Goal: Task Accomplishment & Management: Use online tool/utility

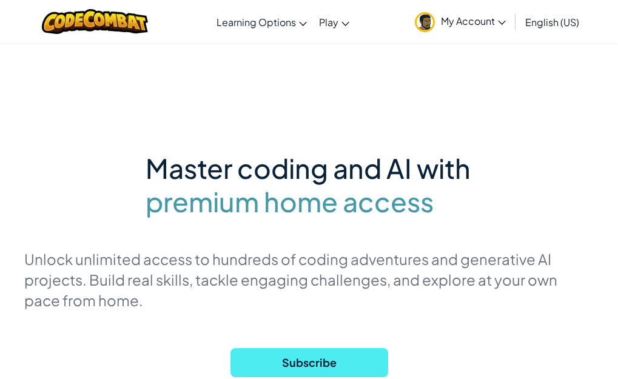
click at [505, 24] on icon at bounding box center [502, 23] width 8 height 4
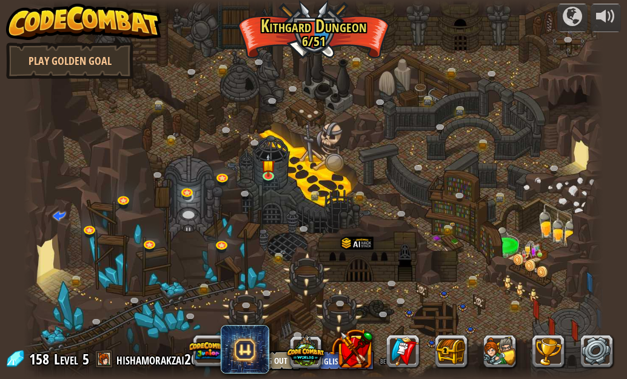
click at [152, 0] on html "powered by Play Golden Goal Twisted Canyon (Locked) Challenge: collect the most…" at bounding box center [313, 0] width 627 height 0
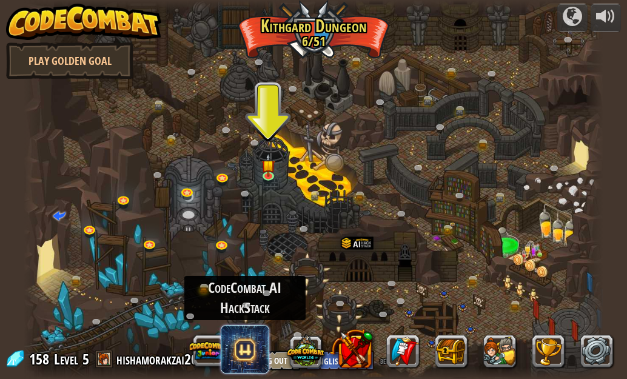
click at [241, 349] on span at bounding box center [245, 349] width 48 height 48
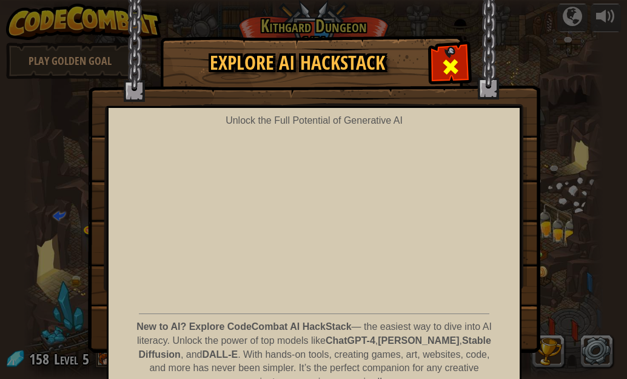
click at [443, 78] on div at bounding box center [450, 65] width 38 height 38
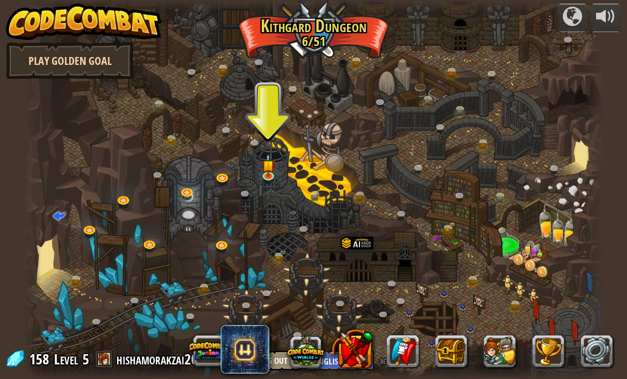
click at [82, 68] on link "Play Golden Goal" at bounding box center [69, 60] width 127 height 36
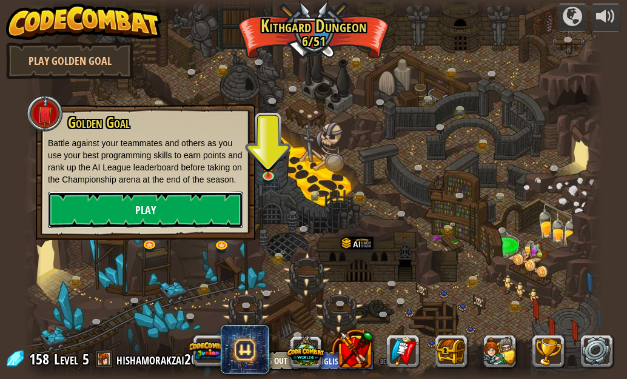
click at [172, 202] on link "Play" at bounding box center [145, 210] width 195 height 36
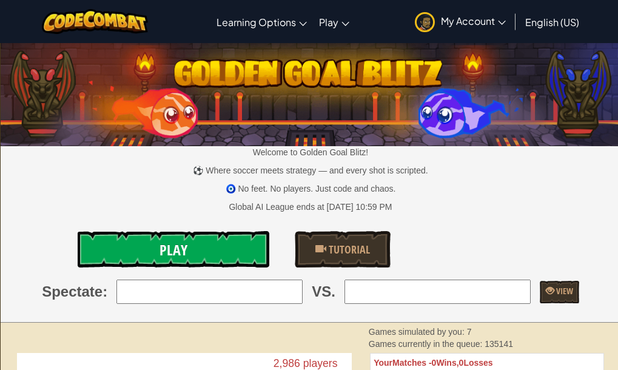
click at [205, 242] on link "Play" at bounding box center [174, 249] width 192 height 36
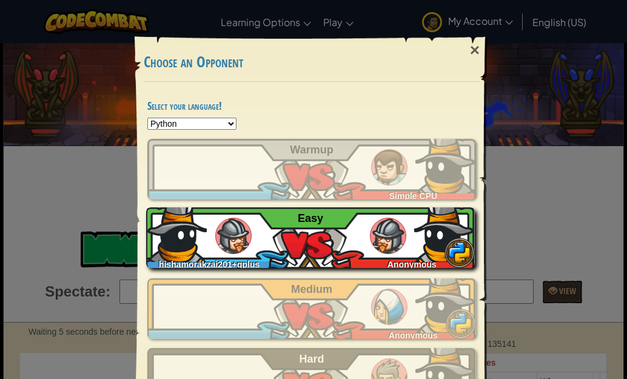
click at [262, 244] on div "hishamorakzai201+gplus Anonymous Easy" at bounding box center [310, 237] width 329 height 61
